Goal: Obtain resource: Download file/media

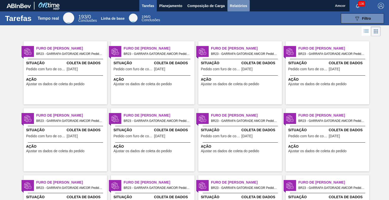
click at [240, 5] on font "Relatórios" at bounding box center [238, 6] width 17 height 4
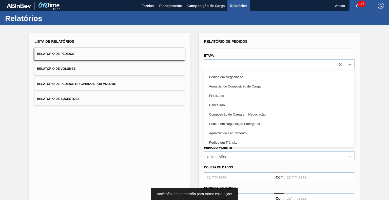
drag, startPoint x: 248, startPoint y: 62, endPoint x: 249, endPoint y: 72, distance: 9.9
click at [248, 62] on div at bounding box center [269, 64] width 131 height 7
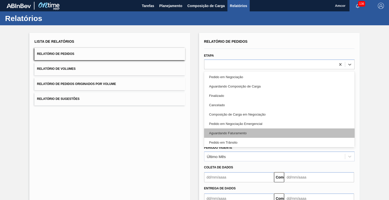
click at [240, 134] on font "Aguardando Faturamento" at bounding box center [227, 133] width 37 height 4
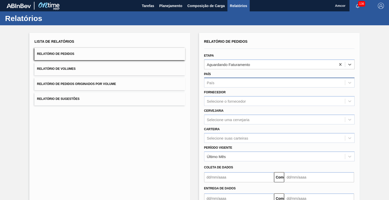
click at [232, 81] on div "País" at bounding box center [274, 82] width 140 height 7
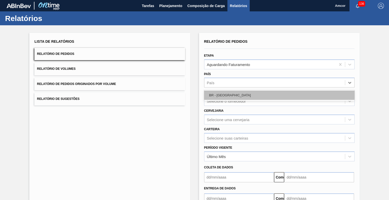
click at [244, 93] on div "BR - Brasil" at bounding box center [279, 95] width 150 height 9
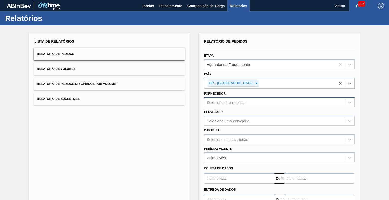
click at [242, 101] on font "Selecione o fornecedor" at bounding box center [226, 102] width 39 height 4
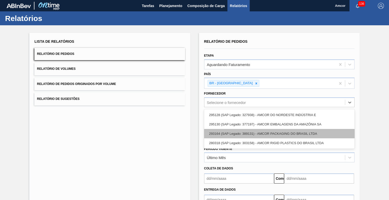
click at [301, 133] on font "293164 (SAP Legado: 389131) - AMCOR PACKAGING DO BRASIL LTDA" at bounding box center [263, 134] width 108 height 4
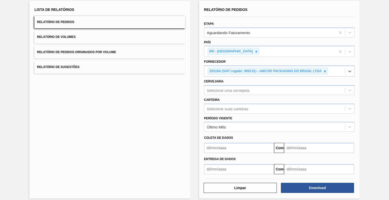
scroll to position [35, 0]
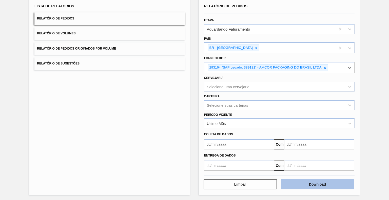
click at [308, 186] on button "Download" at bounding box center [317, 184] width 73 height 10
